Goal: Task Accomplishment & Management: Manage account settings

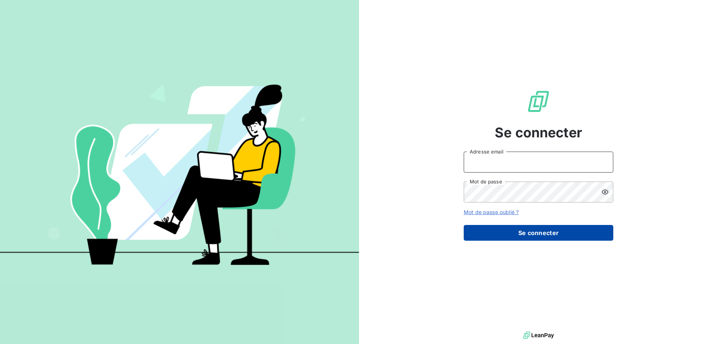
type input "[EMAIL_ADDRESS][DOMAIN_NAME]"
click at [537, 230] on button "Se connecter" at bounding box center [539, 233] width 150 height 16
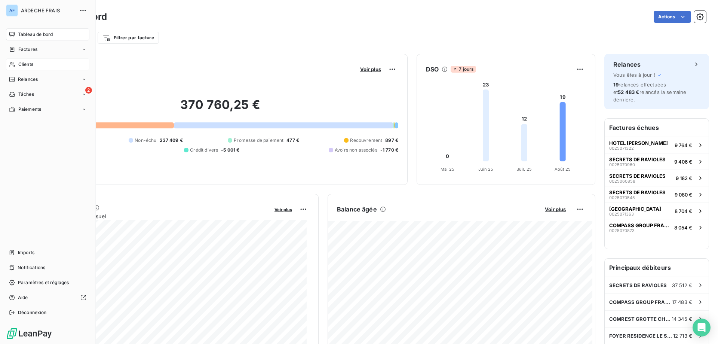
click at [28, 66] on span "Clients" at bounding box center [25, 64] width 15 height 7
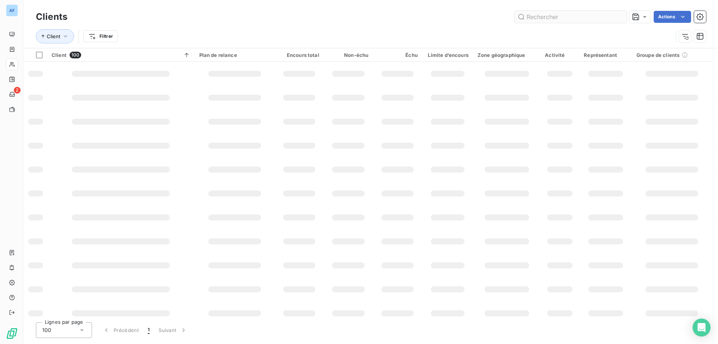
click at [544, 17] on input "text" at bounding box center [571, 17] width 112 height 12
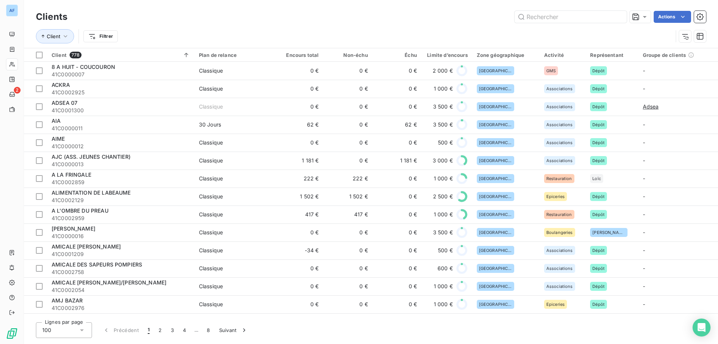
click at [82, 330] on icon at bounding box center [82, 330] width 4 height 2
click at [66, 300] on li "50" at bounding box center [64, 300] width 56 height 13
click at [533, 24] on div "Clients Actions" at bounding box center [371, 17] width 670 height 16
click at [536, 15] on input "text" at bounding box center [571, 17] width 112 height 12
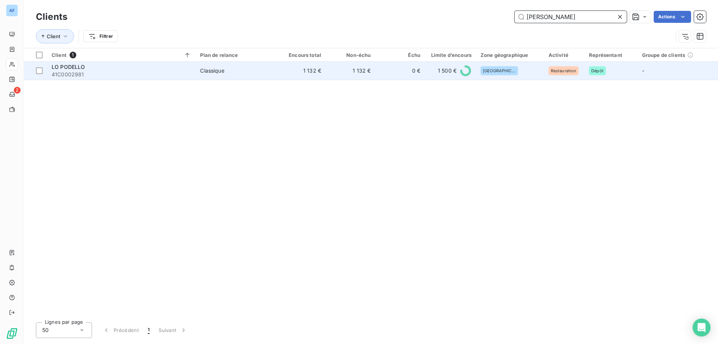
type input "podell"
click at [391, 74] on td "0 €" at bounding box center [400, 71] width 49 height 18
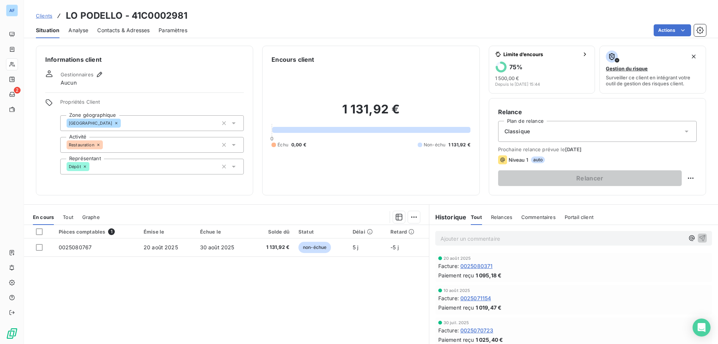
click at [145, 34] on div "Contacts & Adresses" at bounding box center [123, 30] width 52 height 16
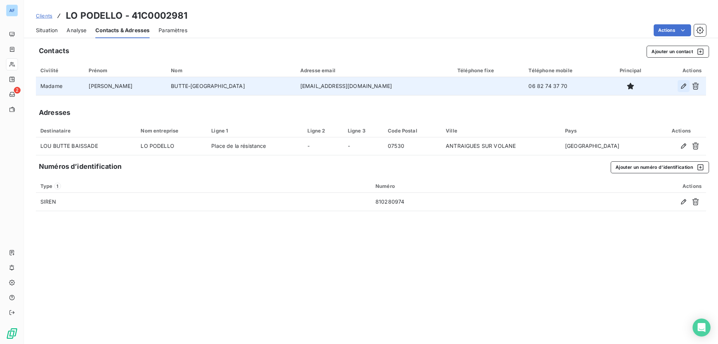
click at [683, 87] on icon "button" at bounding box center [683, 85] width 7 height 7
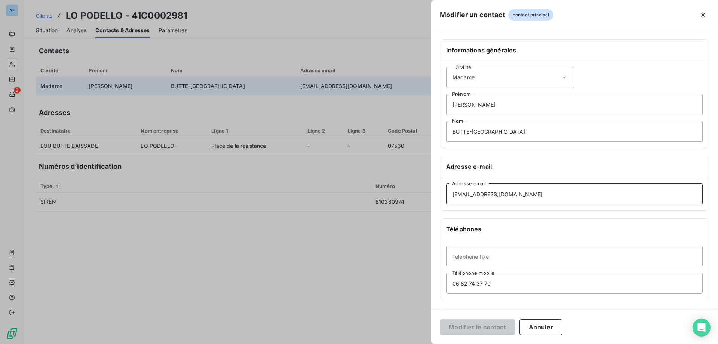
drag, startPoint x: 391, startPoint y: 187, endPoint x: 304, endPoint y: 187, distance: 86.4
click at [304, 343] on div "Modifier un contact contact principal Informations générales Civilité Madame Lo…" at bounding box center [359, 344] width 718 height 0
paste input "podello"
type input "lopodello@gmail.com"
click at [500, 330] on button "Modifier le contact" at bounding box center [477, 327] width 75 height 16
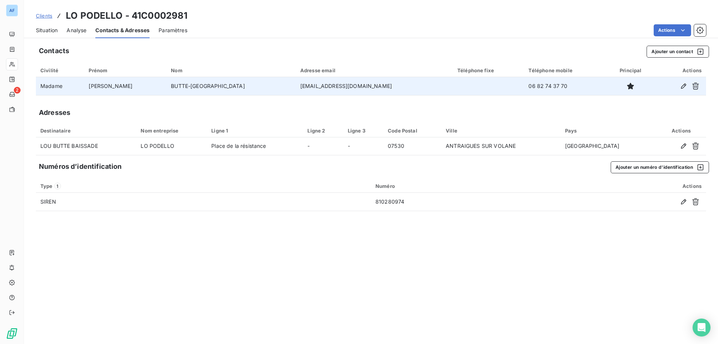
click at [46, 16] on span "Clients" at bounding box center [44, 16] width 16 height 6
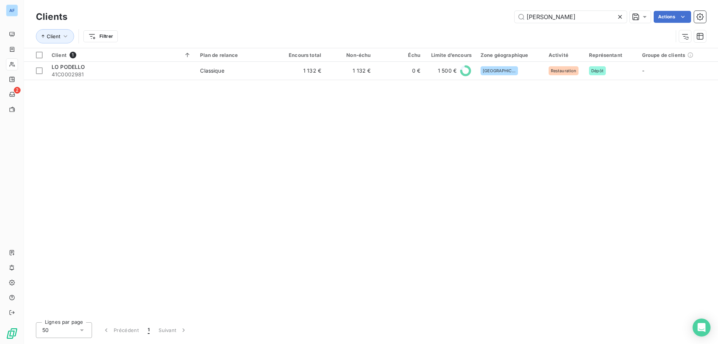
click at [619, 16] on icon at bounding box center [620, 17] width 4 height 4
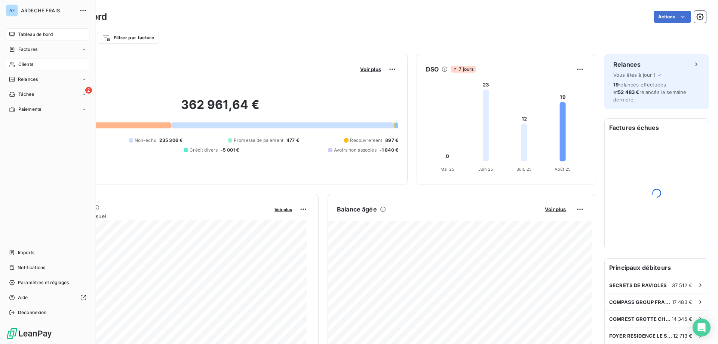
click at [18, 61] on span "Clients" at bounding box center [25, 64] width 15 height 7
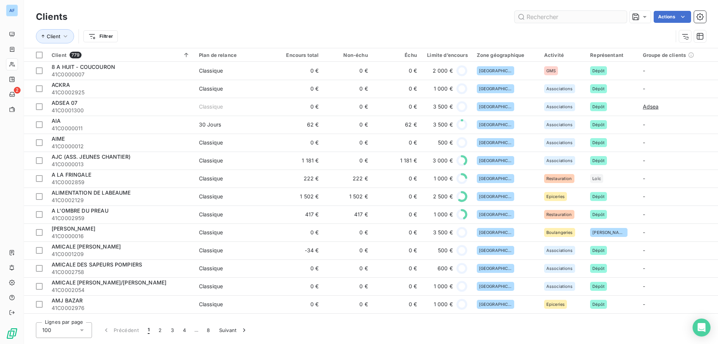
click at [544, 17] on input "text" at bounding box center [571, 17] width 112 height 12
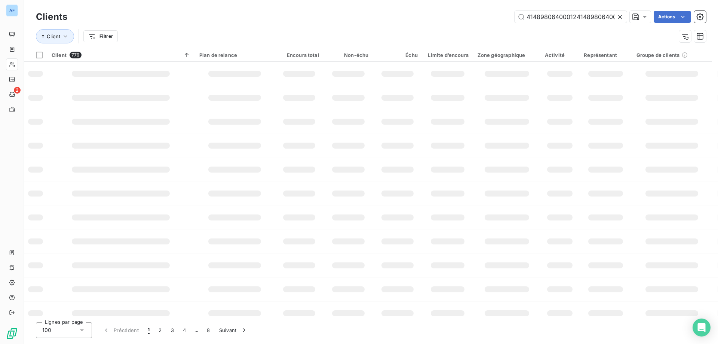
scroll to position [0, 12]
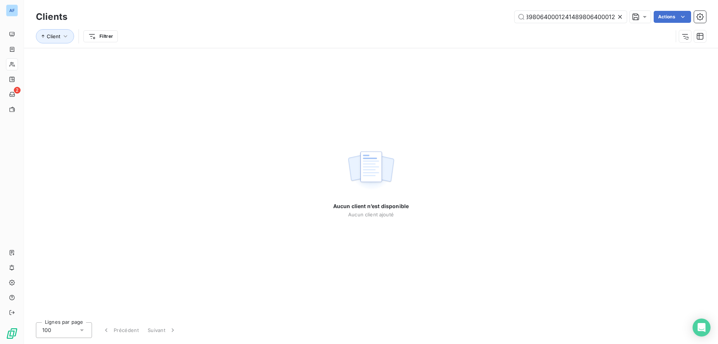
type input "4148980640001241489806400012"
click at [621, 17] on icon at bounding box center [620, 17] width 4 height 4
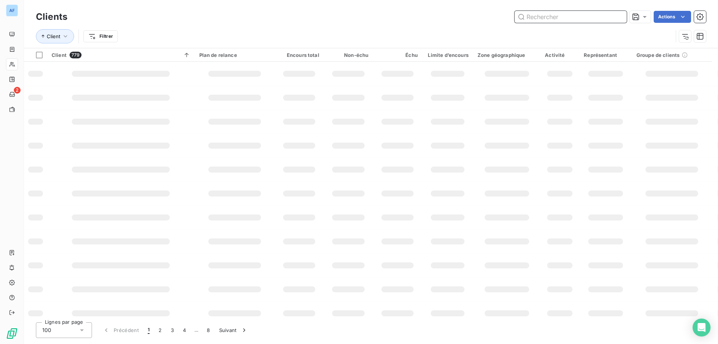
click at [559, 17] on input "text" at bounding box center [571, 17] width 112 height 12
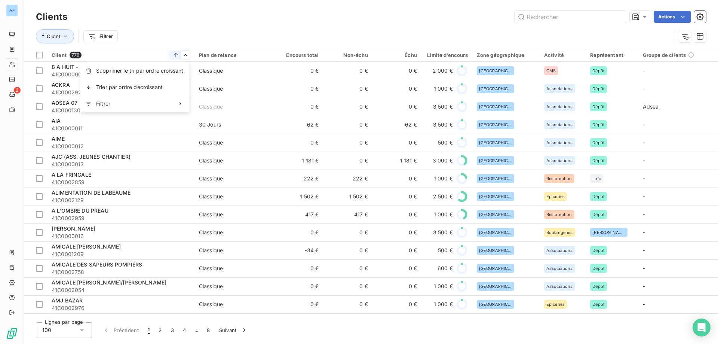
click at [146, 44] on html "AF 2 Clients Actions Client Filtrer Client 779 Plan de relance Encours total No…" at bounding box center [359, 172] width 718 height 344
click at [102, 37] on html "AF 2 Clients Actions Client Filtrer Client 779 Plan de relance Encours total No…" at bounding box center [359, 172] width 718 height 344
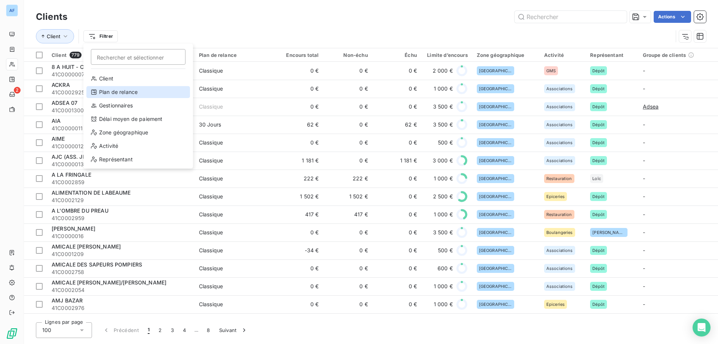
click at [117, 88] on div "Plan de relance" at bounding box center [138, 92] width 104 height 12
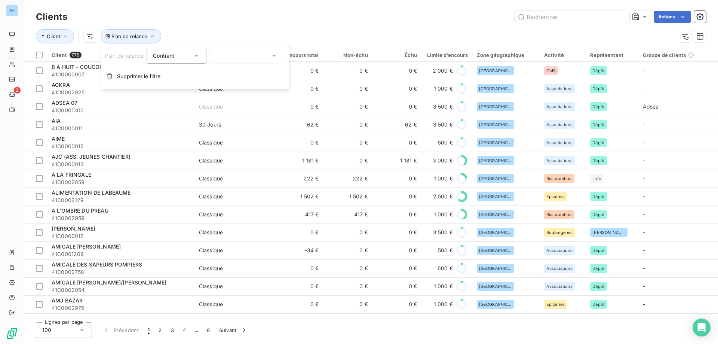
click at [226, 53] on div at bounding box center [246, 56] width 75 height 16
click at [233, 74] on span "A définir" at bounding box center [234, 71] width 21 height 7
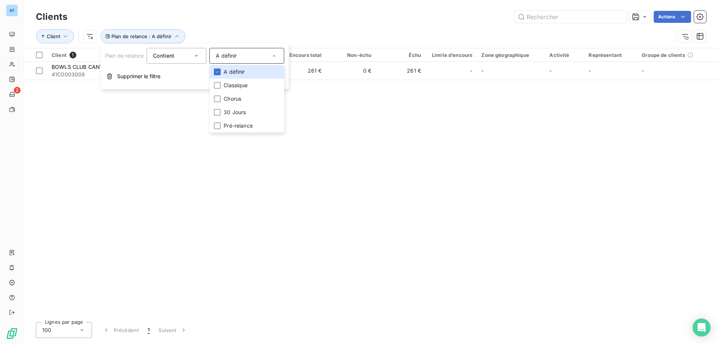
click at [262, 26] on div "Client Plan de relance : A définir" at bounding box center [371, 36] width 670 height 23
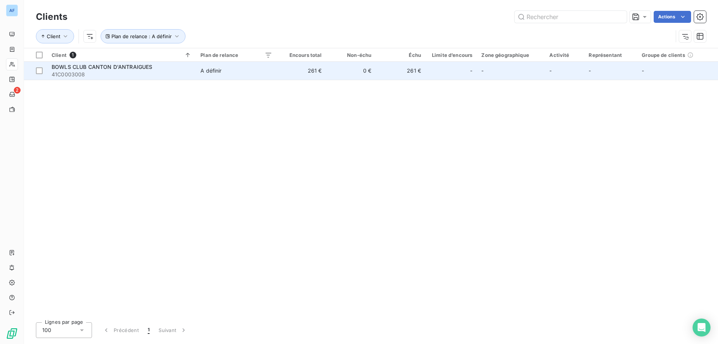
click at [343, 73] on td "0 €" at bounding box center [352, 71] width 50 height 18
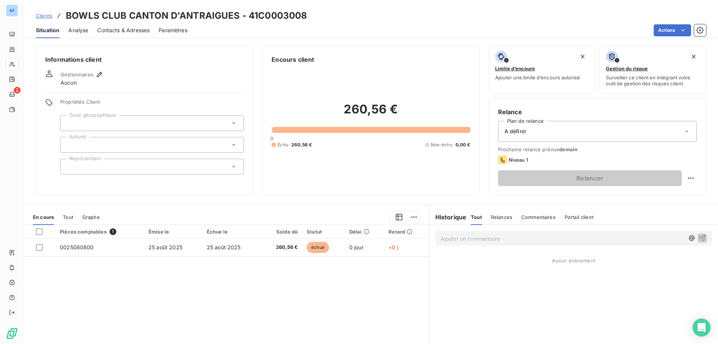
click at [162, 121] on div at bounding box center [152, 123] width 184 height 16
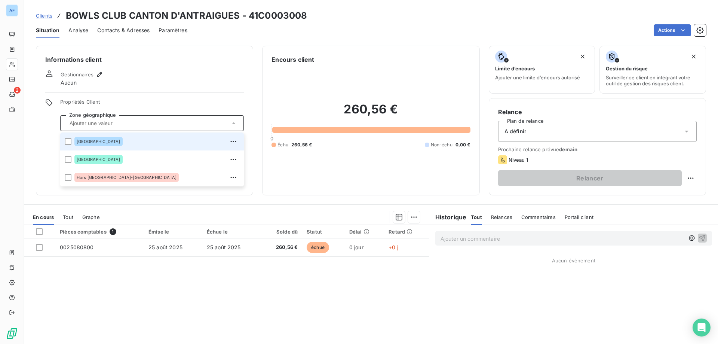
click at [138, 143] on div "[GEOGRAPHIC_DATA]" at bounding box center [156, 141] width 165 height 12
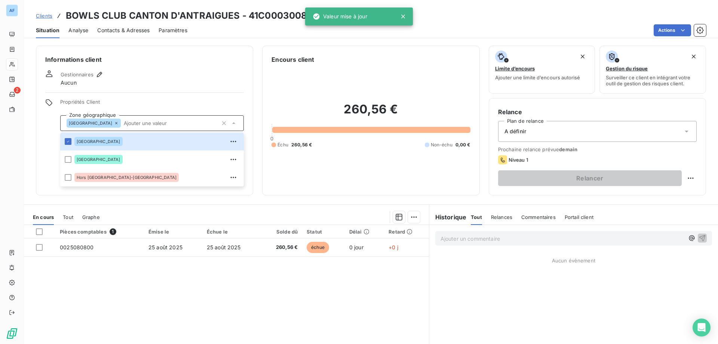
click at [164, 105] on span "Propriétés Client" at bounding box center [152, 104] width 184 height 10
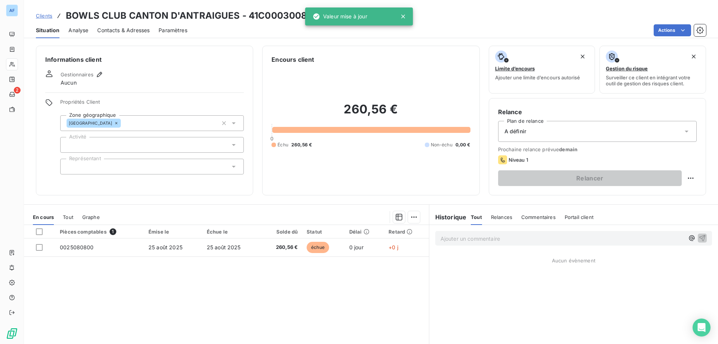
click at [155, 147] on div at bounding box center [152, 145] width 184 height 16
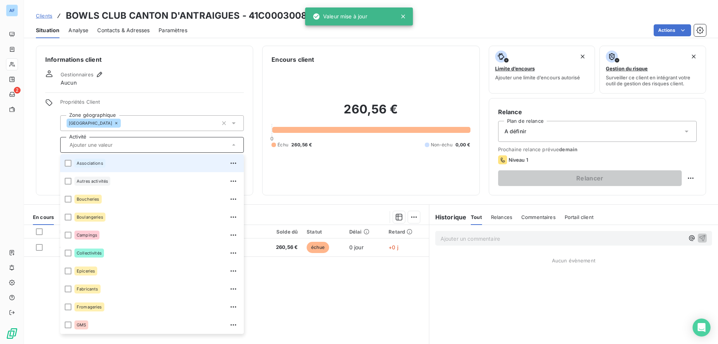
click at [143, 163] on div "Associations" at bounding box center [156, 163] width 165 height 12
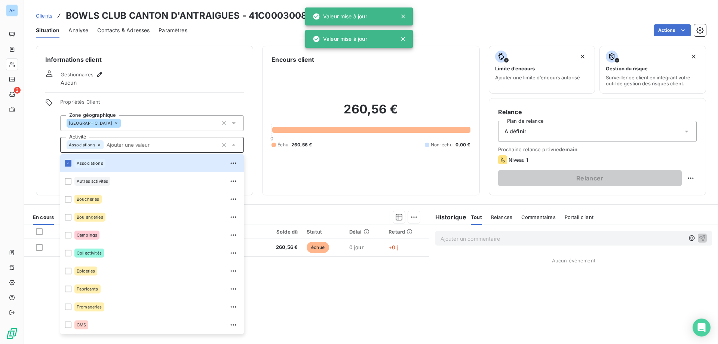
click at [185, 99] on span "Propriétés Client" at bounding box center [152, 104] width 184 height 10
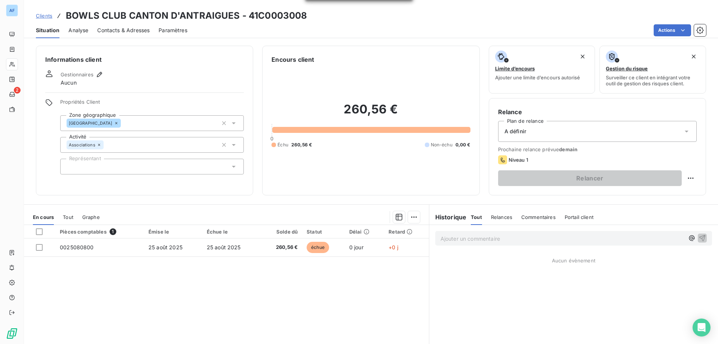
click at [169, 166] on div at bounding box center [152, 167] width 184 height 16
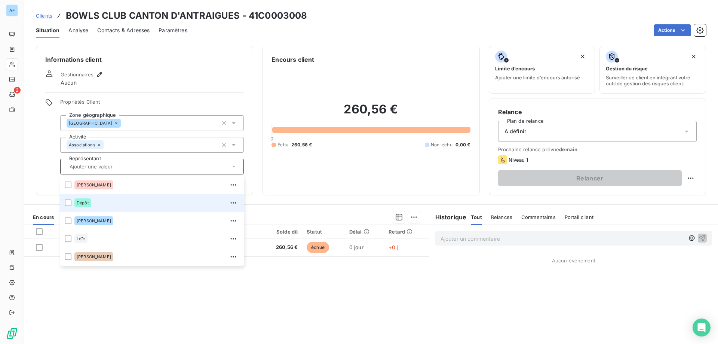
click at [144, 202] on div "Dépôt" at bounding box center [156, 203] width 165 height 12
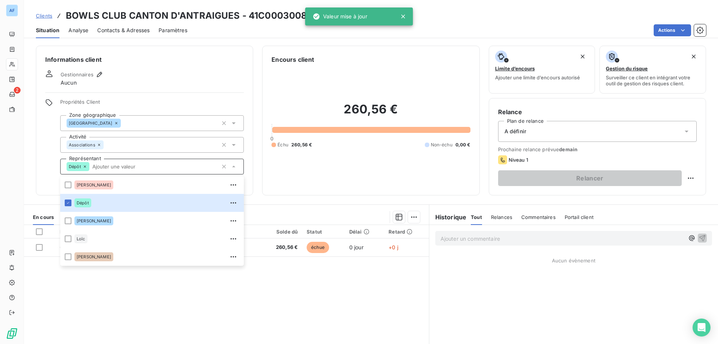
click at [276, 319] on div "Pièces comptables 1 Émise le Échue le Solde dû Statut Délai Retard 0025080800 […" at bounding box center [226, 297] width 405 height 144
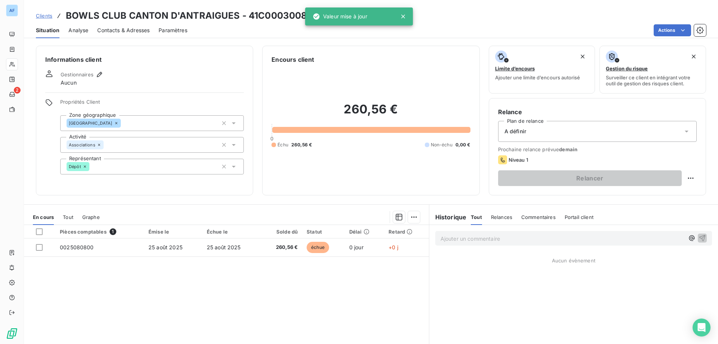
click at [514, 137] on div "A définir" at bounding box center [597, 131] width 199 height 21
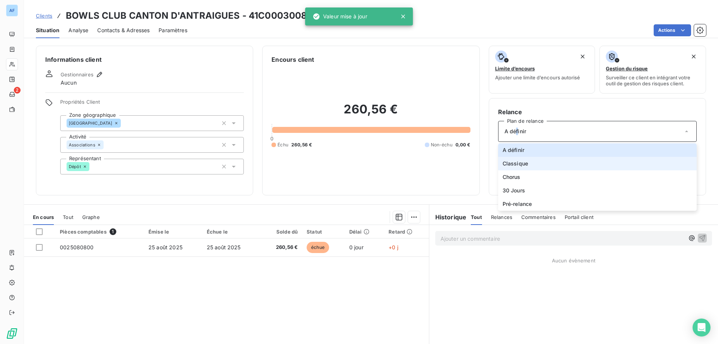
click at [520, 161] on span "Classique" at bounding box center [515, 163] width 25 height 7
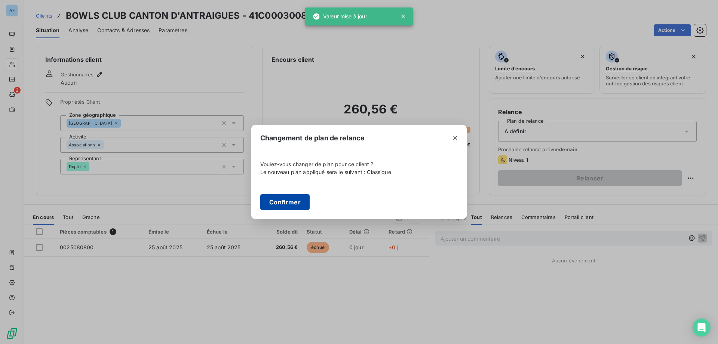
click at [297, 199] on button "Confirmer" at bounding box center [284, 202] width 49 height 16
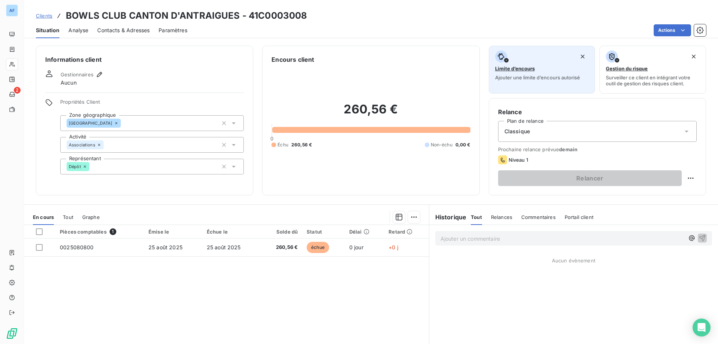
click at [528, 77] on span "Ajouter une limite d’encours autorisé" at bounding box center [537, 77] width 85 height 6
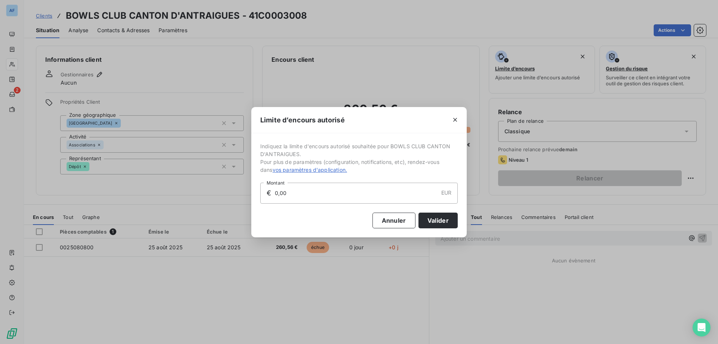
click at [337, 194] on input "0,00" at bounding box center [356, 193] width 164 height 20
drag, startPoint x: 327, startPoint y: 198, endPoint x: 7, endPoint y: 190, distance: 319.2
click at [27, 190] on div "Limite d’encours autorisé Indiquez la limite d'encours autorisé souhaitée pour …" at bounding box center [359, 172] width 718 height 344
type input "500,00"
click at [426, 223] on button "Valider" at bounding box center [438, 220] width 39 height 16
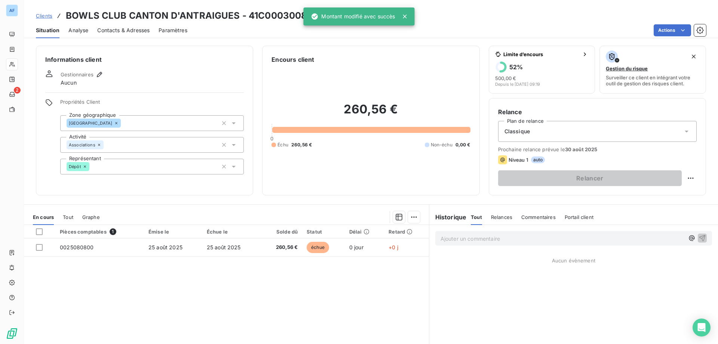
click at [82, 30] on span "Analyse" at bounding box center [78, 30] width 20 height 7
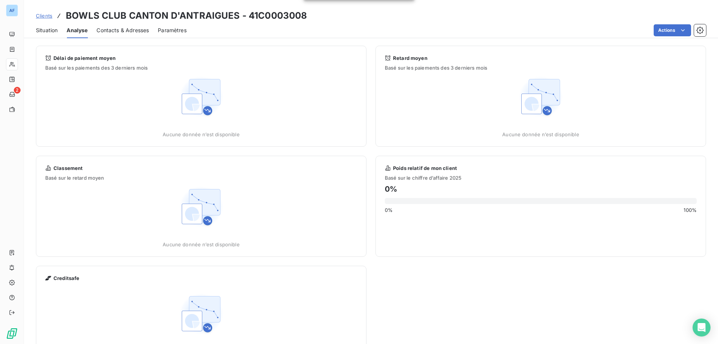
click at [116, 31] on span "Contacts & Adresses" at bounding box center [123, 30] width 52 height 7
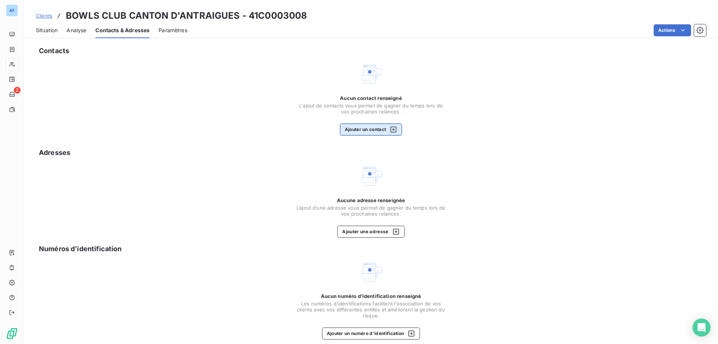
click at [378, 132] on button "Ajouter un contact" at bounding box center [371, 129] width 62 height 12
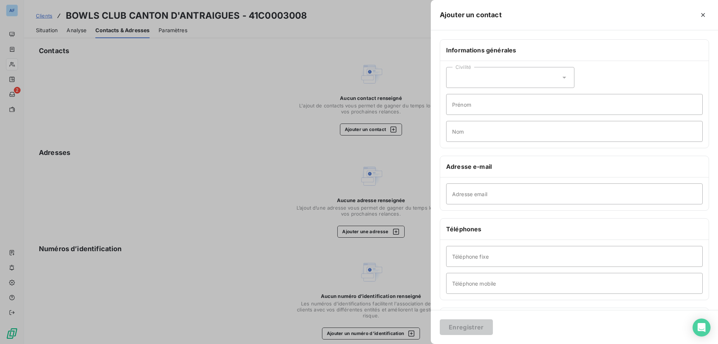
click at [486, 76] on div "Civilité" at bounding box center [510, 77] width 128 height 21
click at [482, 111] on span "Monsieur" at bounding box center [472, 109] width 22 height 7
click at [482, 111] on input "Prénom" at bounding box center [574, 104] width 257 height 21
paste input "C0003008"
drag, startPoint x: 505, startPoint y: 102, endPoint x: 312, endPoint y: 93, distance: 193.2
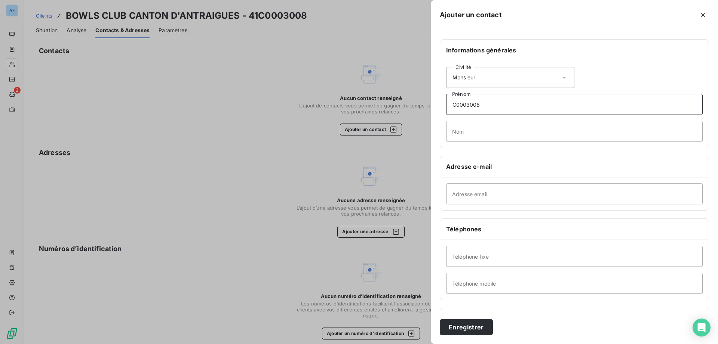
click at [312, 343] on div "Ajouter un contact Informations générales Civilité Monsieur C0003008 Prénom Nom…" at bounding box center [359, 344] width 718 height 0
paste input "laude"
type input "[PERSON_NAME]"
click at [486, 128] on input "Nom" at bounding box center [574, 131] width 257 height 21
paste input "PICOLLET"
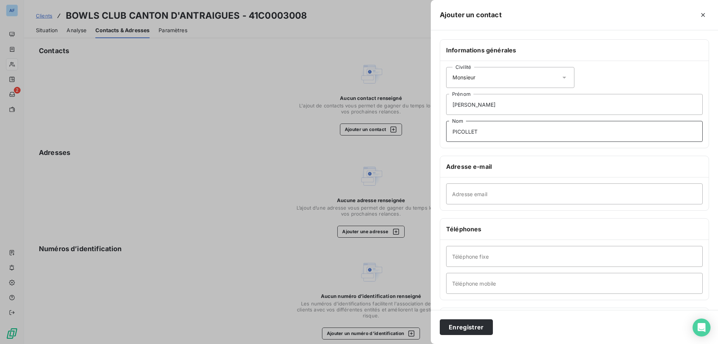
type input "PICOLLET"
click at [472, 192] on input "Adresse email" at bounding box center [574, 193] width 257 height 21
paste input "[EMAIL_ADDRESS][DOMAIN_NAME]"
type input "[EMAIL_ADDRESS][DOMAIN_NAME]"
click at [488, 285] on input "Téléphone mobile" at bounding box center [574, 283] width 257 height 21
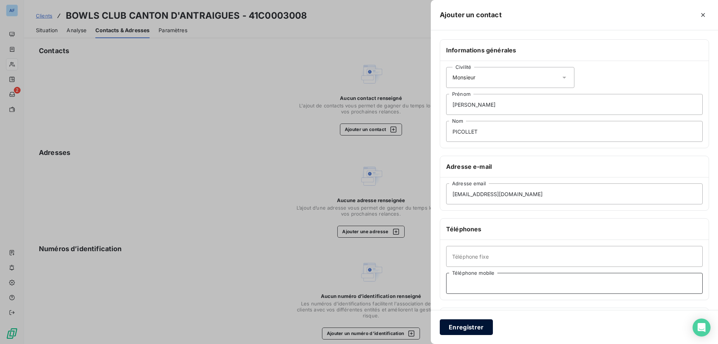
paste input "06 46 87 20 38"
type input "06 46 87 20 38"
click at [462, 326] on button "Enregistrer" at bounding box center [466, 327] width 53 height 16
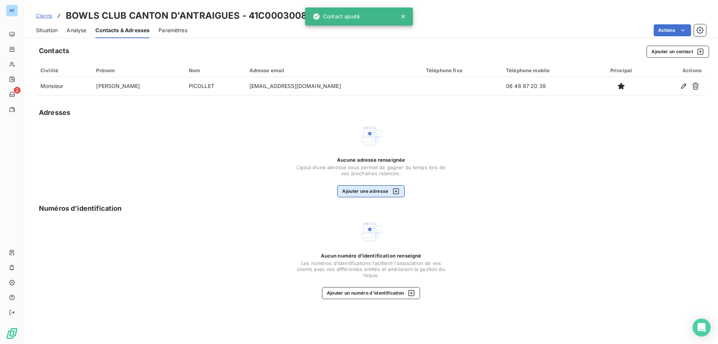
click at [380, 192] on button "Ajouter une adresse" at bounding box center [370, 191] width 67 height 12
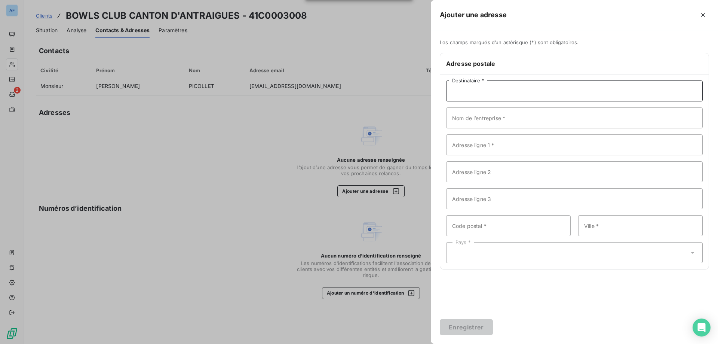
click at [563, 95] on input "Destinataire *" at bounding box center [574, 90] width 257 height 21
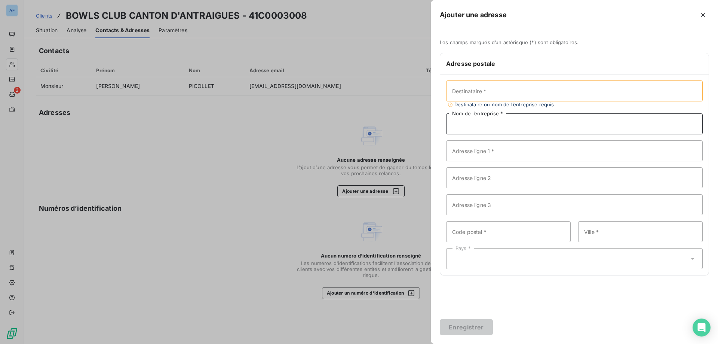
click at [468, 120] on input "Nom de l’entreprise *" at bounding box center [574, 123] width 257 height 21
paste input "BOWLS CLUB CANTON D'ANTRAIGUES"
type input "BOWLS CLUB CANTON D'ANTRAIGUES"
click at [514, 147] on input "Adresse ligne 1 *" at bounding box center [574, 144] width 257 height 21
paste input "Place de la Resistance"
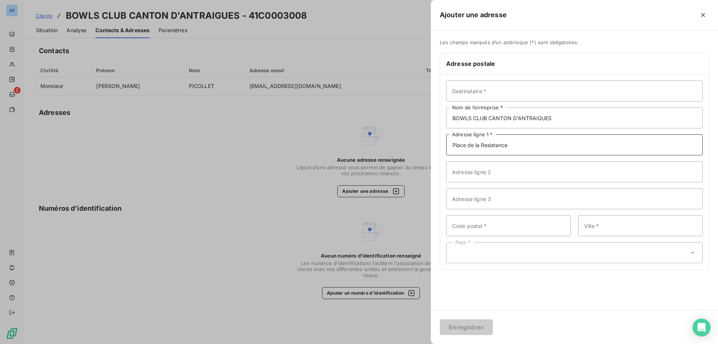
type input "Place de la Resistance"
click at [503, 224] on input "Code postal *" at bounding box center [508, 225] width 125 height 21
type input "07530"
paste input "VALLEES D'ANTRAIGUES ASPERJOC"
type input "VALLEES D'ANTRAIGUES ASPERJOC"
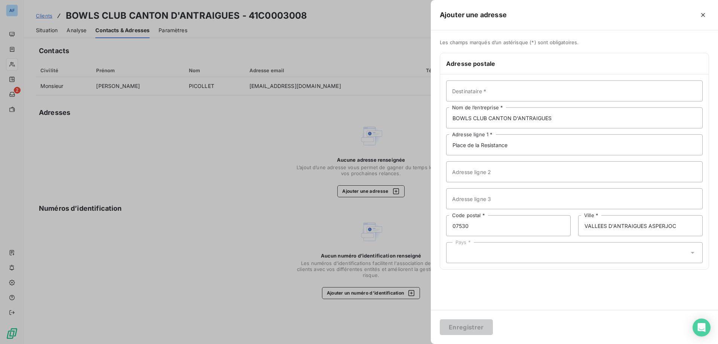
click at [503, 255] on div "Pays *" at bounding box center [574, 252] width 257 height 21
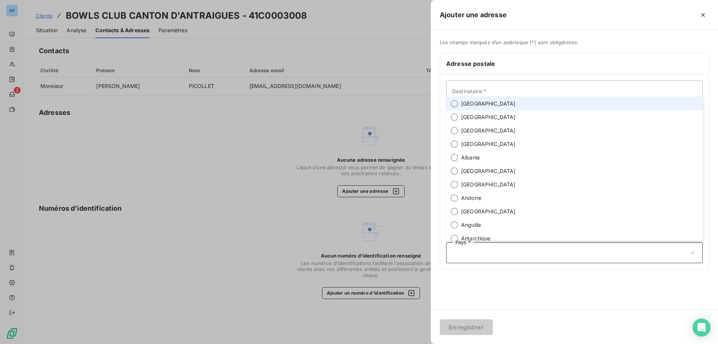
click at [492, 102] on li "[GEOGRAPHIC_DATA]" at bounding box center [574, 103] width 257 height 13
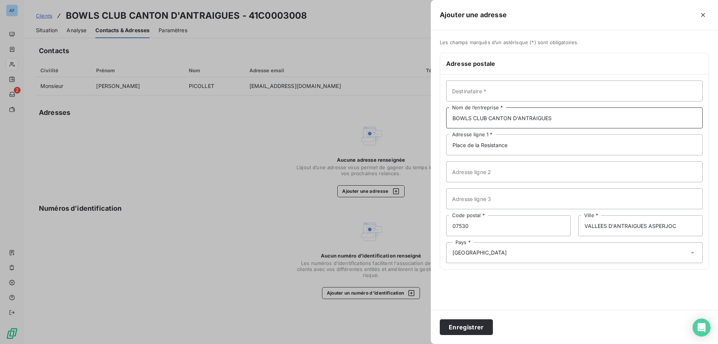
drag, startPoint x: 567, startPoint y: 118, endPoint x: 131, endPoint y: 76, distance: 438.5
click at [131, 343] on div "Ajouter une adresse Les champs marqués d’un astérisque (*) sont obligatoires. A…" at bounding box center [359, 344] width 718 height 0
click at [475, 327] on button "Enregistrer" at bounding box center [466, 327] width 53 height 16
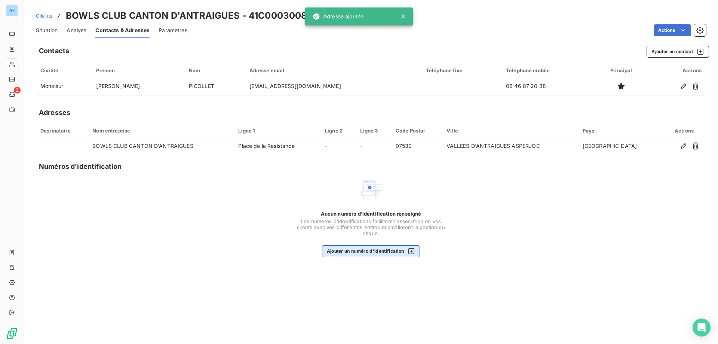
click at [392, 245] on button "Ajouter un numéro d’identification" at bounding box center [371, 251] width 98 height 12
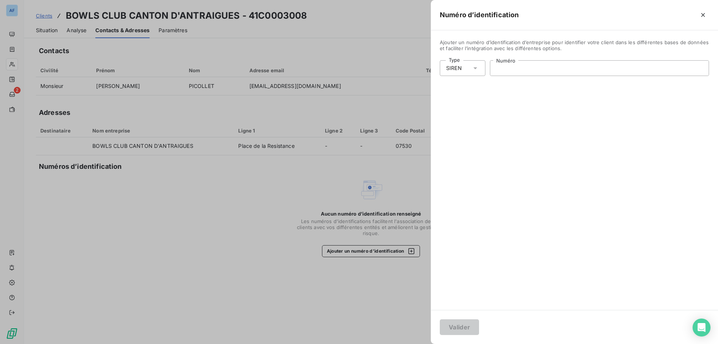
click at [520, 68] on input "Numéro" at bounding box center [599, 68] width 218 height 15
paste input "932 889 132"
type input "932 889 132"
click at [472, 323] on button "Valider" at bounding box center [459, 327] width 39 height 16
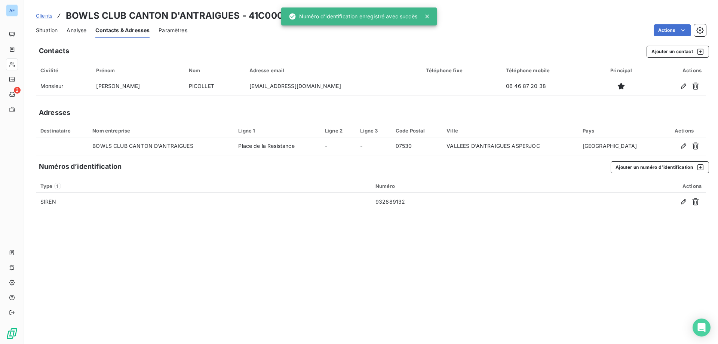
click at [62, 31] on div "Situation Analyse Contacts & Adresses Paramètres Actions" at bounding box center [371, 30] width 694 height 16
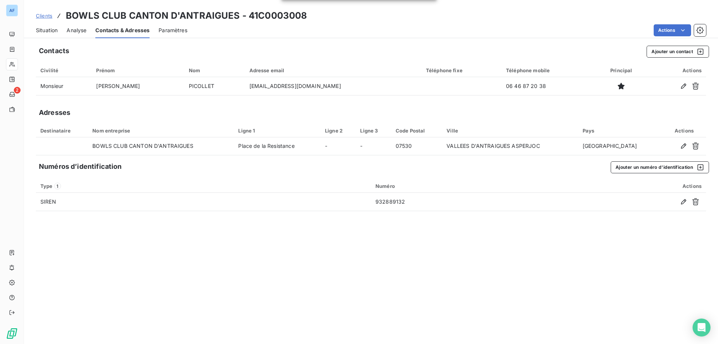
click at [46, 27] on span "Situation" at bounding box center [47, 30] width 22 height 7
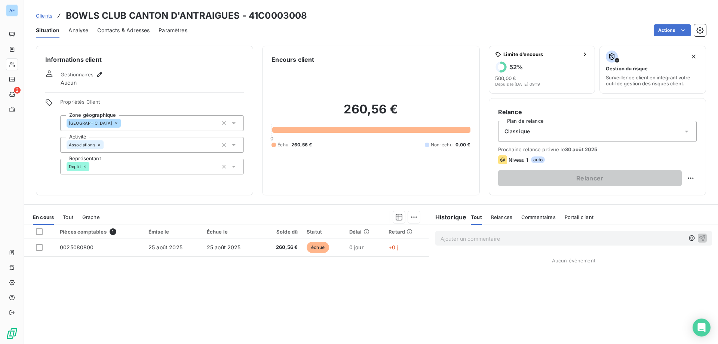
click at [49, 15] on span "Clients" at bounding box center [44, 16] width 16 height 6
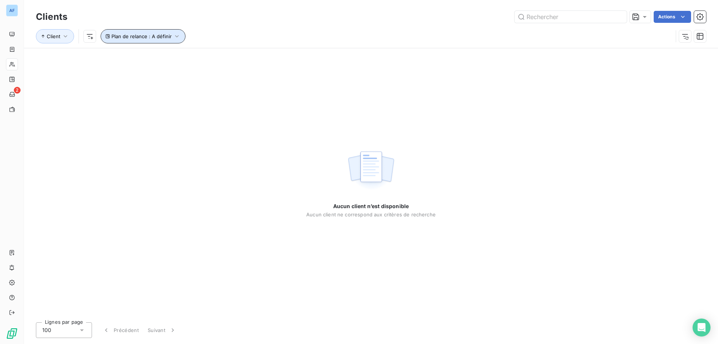
click at [161, 35] on span "Plan de relance : A définir" at bounding box center [141, 36] width 60 height 6
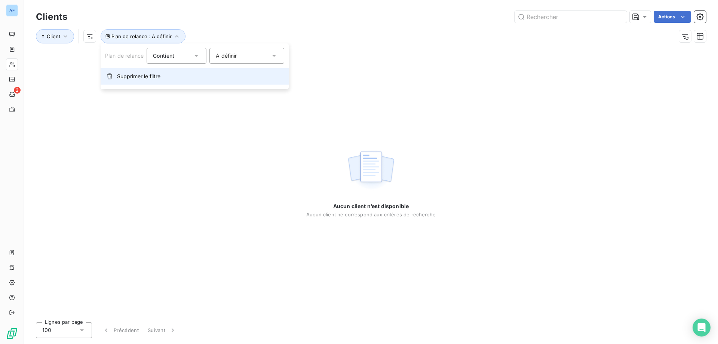
click at [160, 80] on button "Supprimer le filtre" at bounding box center [195, 76] width 188 height 16
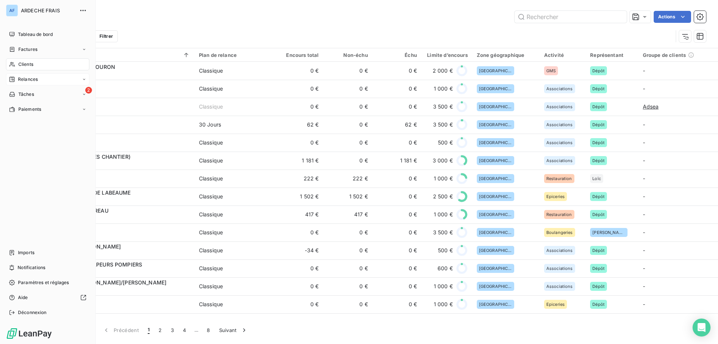
click at [22, 79] on span "Relances" at bounding box center [28, 79] width 20 height 7
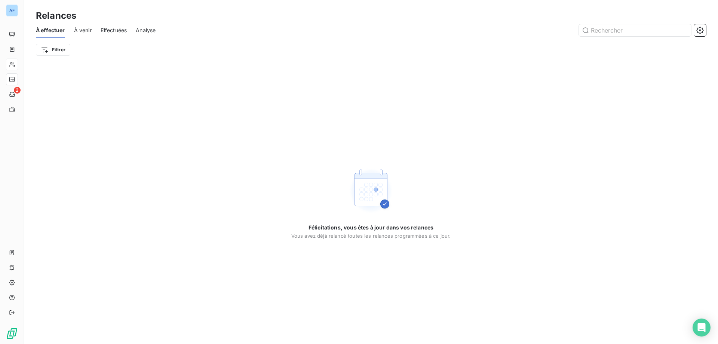
click at [79, 34] on span "À venir" at bounding box center [83, 30] width 18 height 7
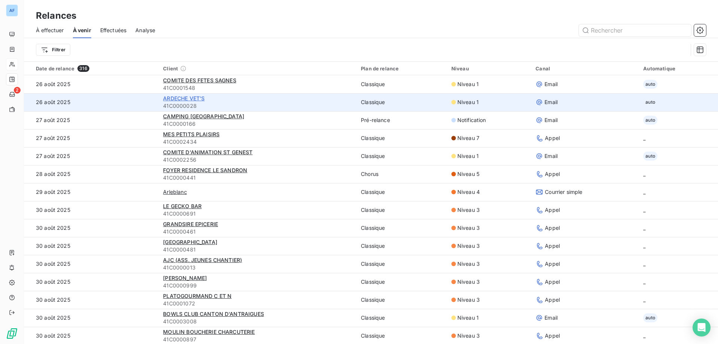
click at [200, 98] on span "ARDECHE VET'S" at bounding box center [184, 98] width 42 height 6
